Goal: Task Accomplishment & Management: Manage account settings

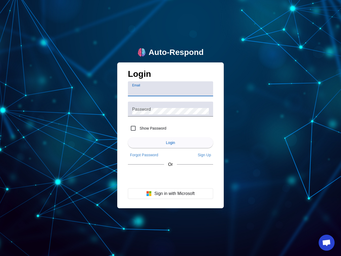
click at [170, 89] on input "Email" at bounding box center [170, 91] width 77 height 6
click at [147, 128] on label "Show Password" at bounding box center [152, 127] width 28 height 5
click at [138, 128] on input "Show Password" at bounding box center [133, 128] width 11 height 11
click at [133, 128] on input "Show Password" at bounding box center [133, 128] width 11 height 11
checkbox input "false"
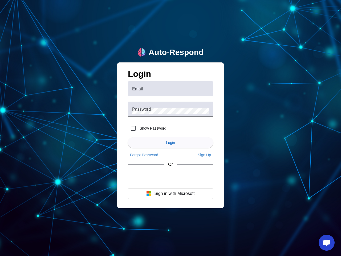
click at [170, 142] on span "Login" at bounding box center [170, 142] width 9 height 4
click at [144, 155] on app-main-login "Auto-Respond Login Email Password Show Password Login Forgot Password Sign Up O…" at bounding box center [170, 128] width 341 height 256
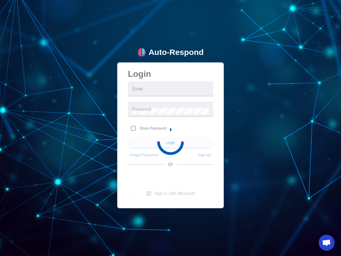
click at [204, 155] on app-main-login "Auto-Respond Login Email Password Show Password Login Forgot Password Sign Up O…" at bounding box center [170, 128] width 341 height 256
click at [170, 193] on app-main-login "Auto-Respond Login Email Password Show Password Login Forgot Password Sign Up O…" at bounding box center [170, 128] width 341 height 256
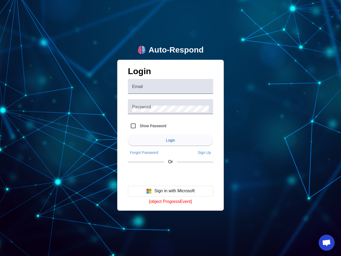
click at [326, 242] on span "Open chat" at bounding box center [326, 242] width 9 height 7
